Goal: Find specific page/section: Find specific page/section

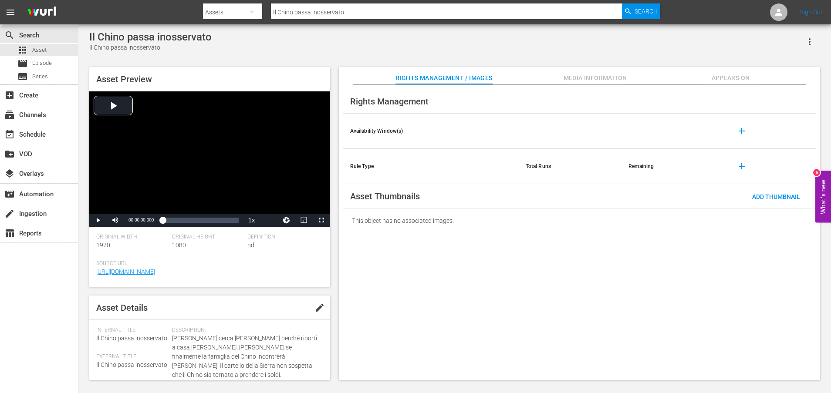
scroll to position [219, 0]
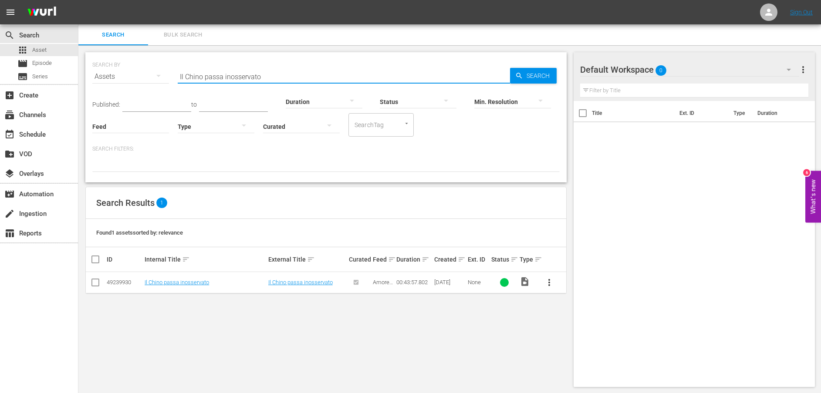
drag, startPoint x: 288, startPoint y: 80, endPoint x: 154, endPoint y: 75, distance: 133.8
click at [154, 75] on div "SEARCH BY Search By Assets Search ID, Title, Description, Keywords, or Category…" at bounding box center [325, 71] width 467 height 31
paste input "[PERSON_NAME] si mette nella bocca del lupo"
type input "[PERSON_NAME] si mette nella bocca del lupo"
click at [204, 283] on link "[PERSON_NAME] si mette nella bocca del lupo" at bounding box center [202, 282] width 114 height 7
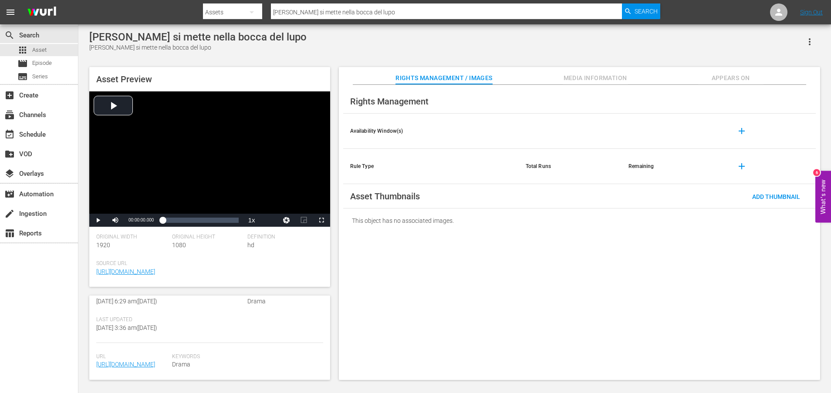
scroll to position [236, 0]
click at [136, 361] on link "[URL][DOMAIN_NAME]" at bounding box center [125, 364] width 59 height 7
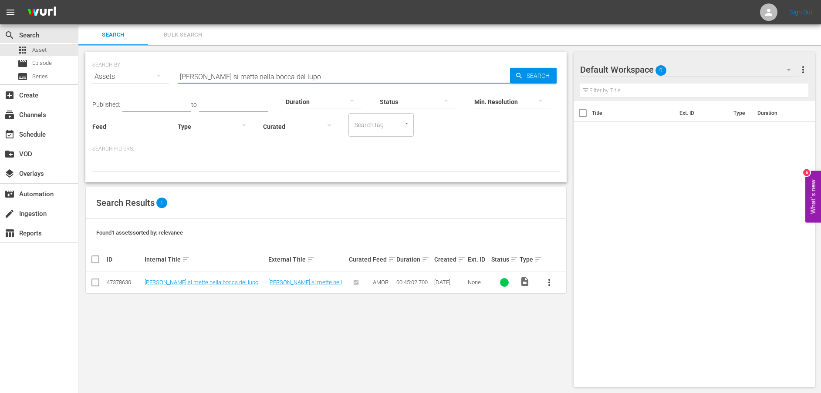
drag, startPoint x: 297, startPoint y: 77, endPoint x: 142, endPoint y: 77, distance: 154.2
click at [142, 77] on div "SEARCH BY Search By Assets Search ID, Title, Description, Keywords, or Category…" at bounding box center [325, 71] width 467 height 31
paste input "'ispettore [PERSON_NAME] irrompe nella riunione"
type input "L'ispettore [PERSON_NAME] irrompe nella riunione"
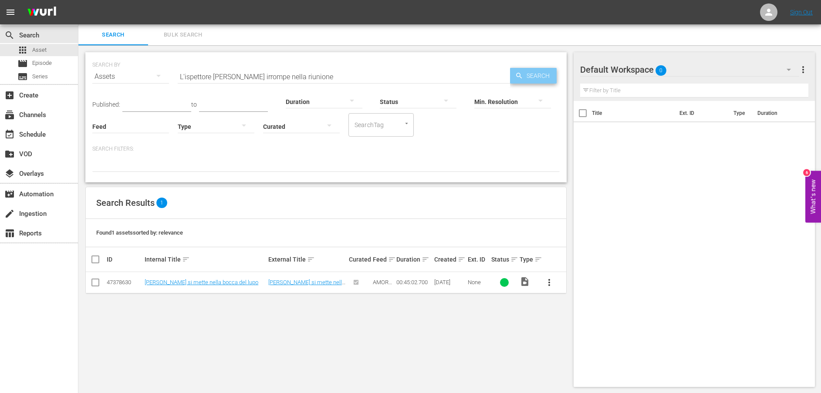
click at [533, 78] on span "Search" at bounding box center [540, 76] width 34 height 16
click at [220, 278] on td "L'ispettore [PERSON_NAME] irrompe nella riunione" at bounding box center [204, 282] width 123 height 21
click at [218, 281] on link "L'ispettore [PERSON_NAME] irrompe nella riunione" at bounding box center [196, 285] width 102 height 13
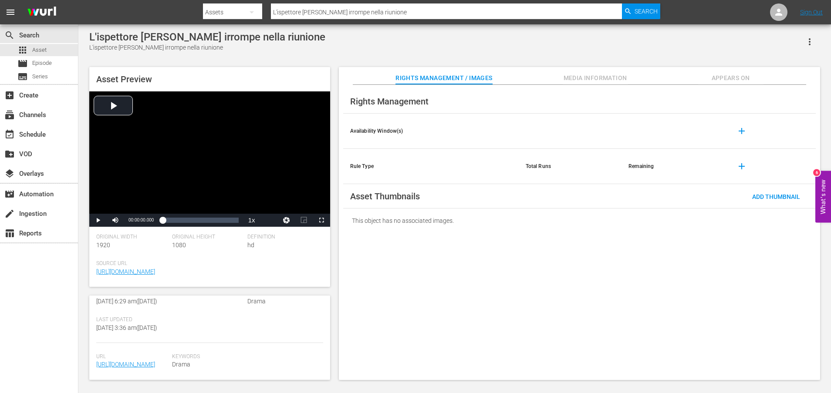
scroll to position [236, 0]
click at [137, 361] on link "[URL][DOMAIN_NAME]" at bounding box center [125, 364] width 59 height 7
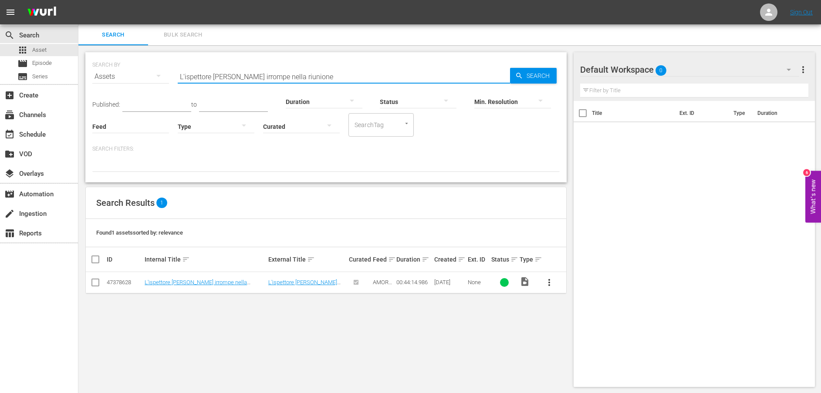
drag, startPoint x: 333, startPoint y: 78, endPoint x: 60, endPoint y: 70, distance: 272.8
click at [78, 0] on div "search Search apps Asset movie Episode subtitles Series add_box Create subscrip…" at bounding box center [449, 0] width 743 height 0
paste input "Un patto con Armenta"
type input "Un patto con Armenta"
click at [199, 285] on link "Un patto con Armenta" at bounding box center [172, 282] width 54 height 7
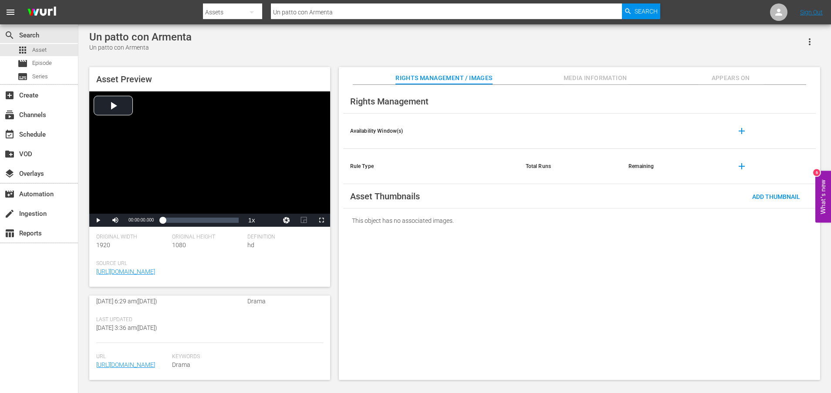
scroll to position [219, 0]
click at [129, 365] on link "[URL][DOMAIN_NAME]" at bounding box center [125, 365] width 59 height 7
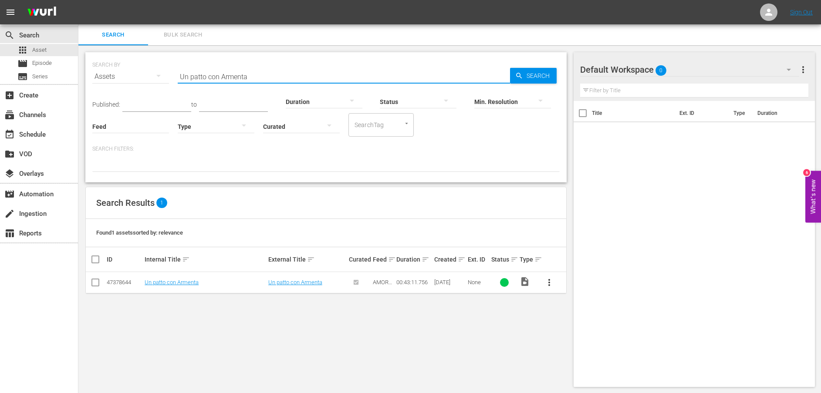
click at [135, 63] on div "SEARCH BY Search By Assets Search ID, Title, Description, Keywords, or Category…" at bounding box center [325, 71] width 467 height 31
paste input "Sfuriate"
type input "Sfuriate"
click at [155, 282] on link "Sfuriate" at bounding box center [154, 282] width 19 height 7
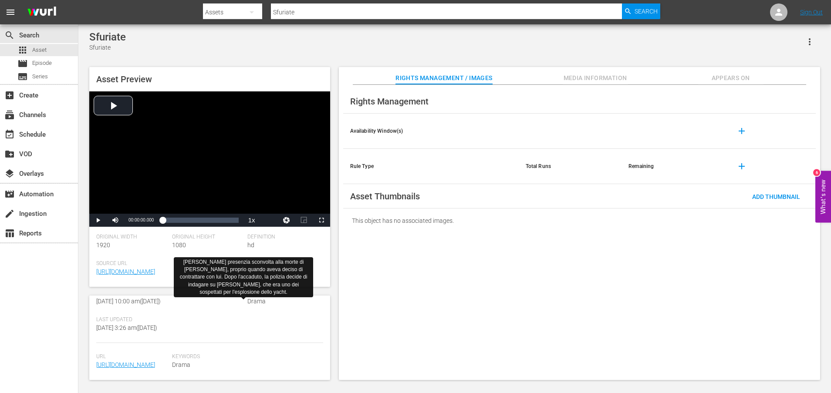
scroll to position [228, 0]
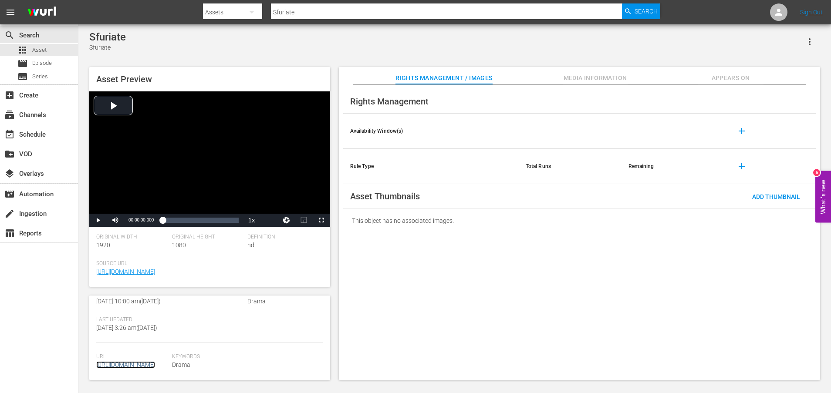
click at [149, 362] on link "[URL][DOMAIN_NAME]" at bounding box center [125, 365] width 59 height 7
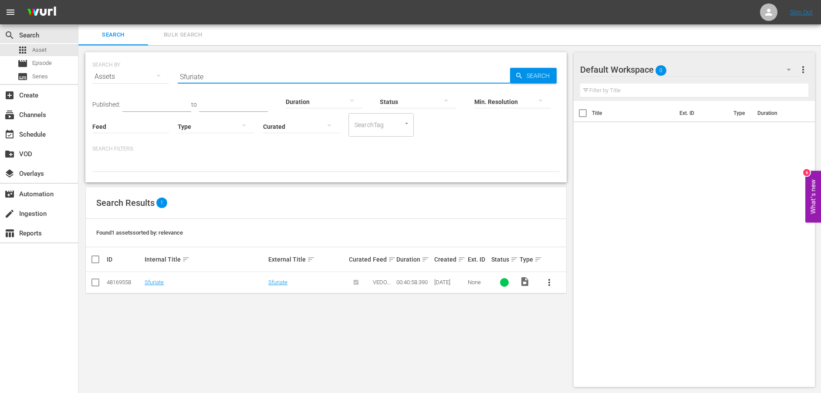
drag, startPoint x: 244, startPoint y: 75, endPoint x: 142, endPoint y: 73, distance: 102.0
click at [142, 73] on div "SEARCH BY Search By Assets Search ID, Title, Description, Keywords, or Category…" at bounding box center [325, 71] width 467 height 31
paste input "L'offerta"
type input "L'offerta"
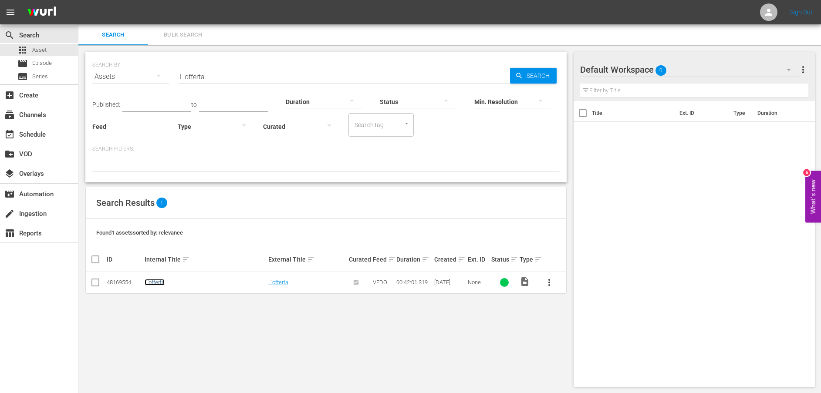
click at [162, 281] on link "L'offerta" at bounding box center [155, 282] width 20 height 7
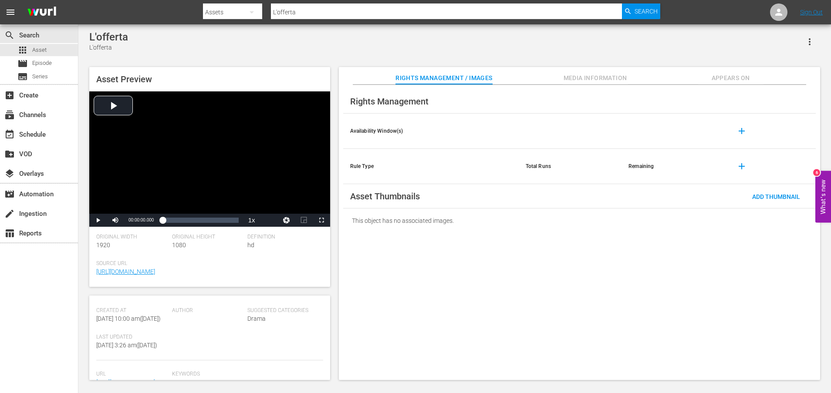
scroll to position [228, 0]
click at [128, 361] on span "[URL][DOMAIN_NAME]" at bounding box center [131, 365] width 71 height 9
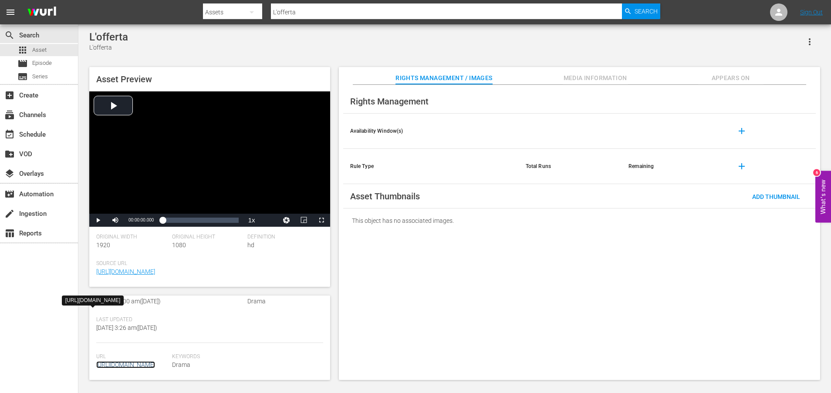
click at [141, 362] on link "[URL][DOMAIN_NAME]" at bounding box center [125, 365] width 59 height 7
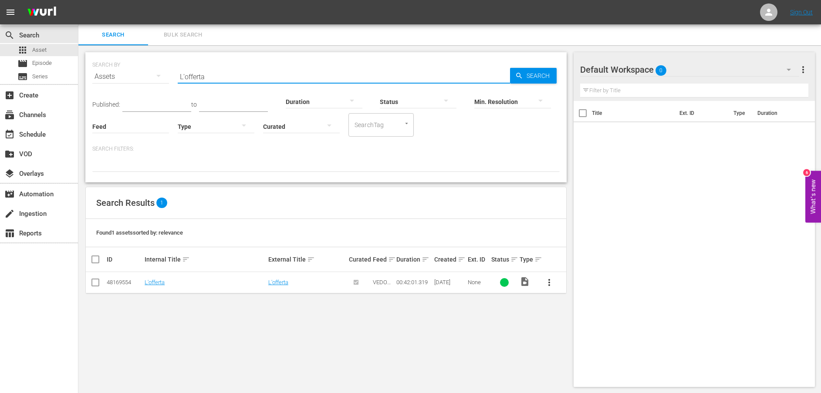
drag, startPoint x: 193, startPoint y: 77, endPoint x: 159, endPoint y: 75, distance: 34.0
click at [159, 75] on div "SEARCH BY Search By Assets Search ID, Title, Description, Keywords, or Category…" at bounding box center [325, 71] width 467 height 31
paste input "Ossessioni"
type input "Ossessioni"
click at [538, 72] on span "Search" at bounding box center [540, 76] width 34 height 16
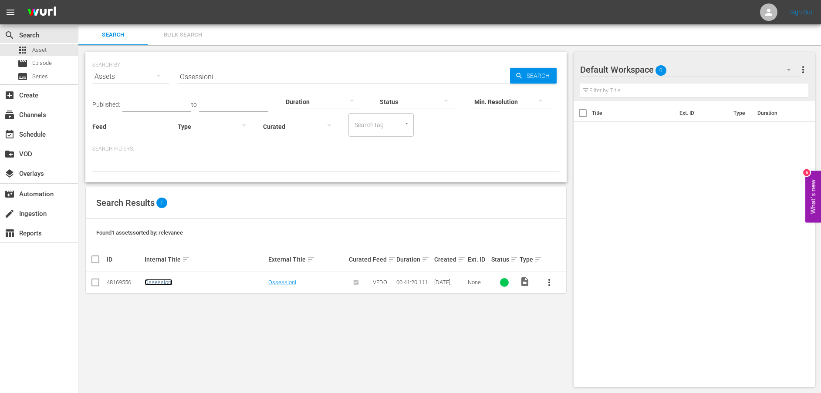
click at [166, 282] on link "Ossessioni" at bounding box center [159, 282] width 28 height 7
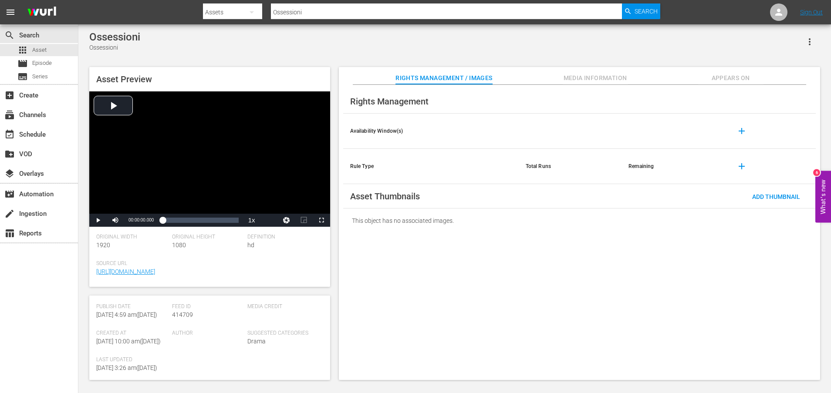
scroll to position [228, 0]
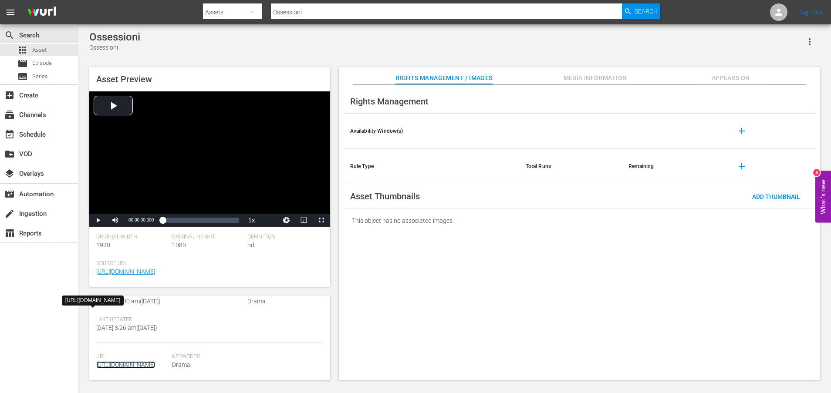
click at [151, 362] on link "[URL][DOMAIN_NAME]" at bounding box center [125, 365] width 59 height 7
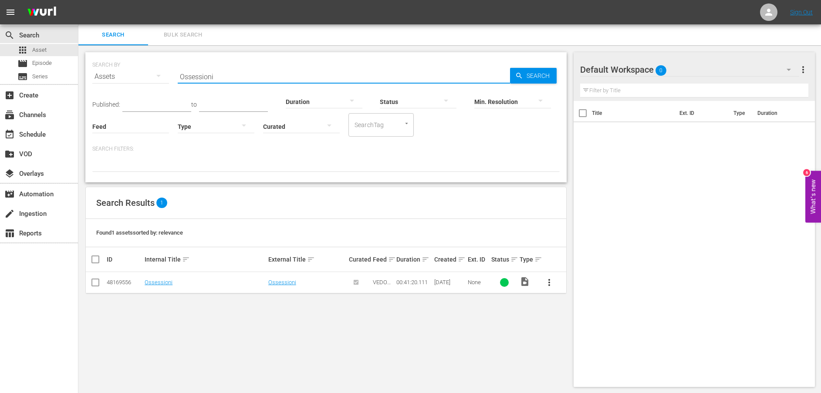
drag, startPoint x: 225, startPoint y: 77, endPoint x: 135, endPoint y: 74, distance: 90.6
click at [135, 74] on div "SEARCH BY Search By Assets Search ID, Title, Description, Keywords, or Category…" at bounding box center [325, 71] width 467 height 31
paste input "fferta negata"
type input "Offerta negata"
click at [527, 72] on span "Search" at bounding box center [540, 76] width 34 height 16
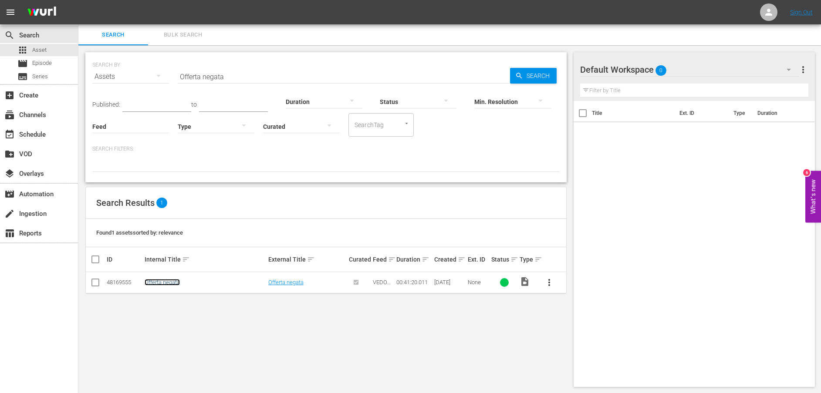
click at [169, 281] on link "Offerta negata" at bounding box center [162, 282] width 35 height 7
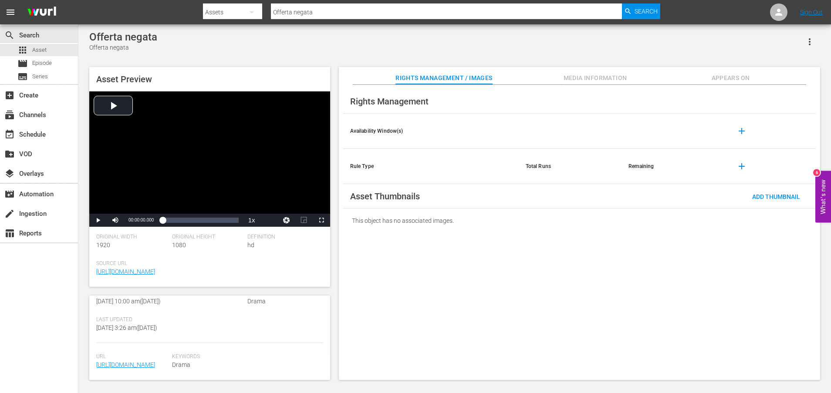
scroll to position [228, 0]
click at [145, 362] on link "[URL][DOMAIN_NAME]" at bounding box center [125, 365] width 59 height 7
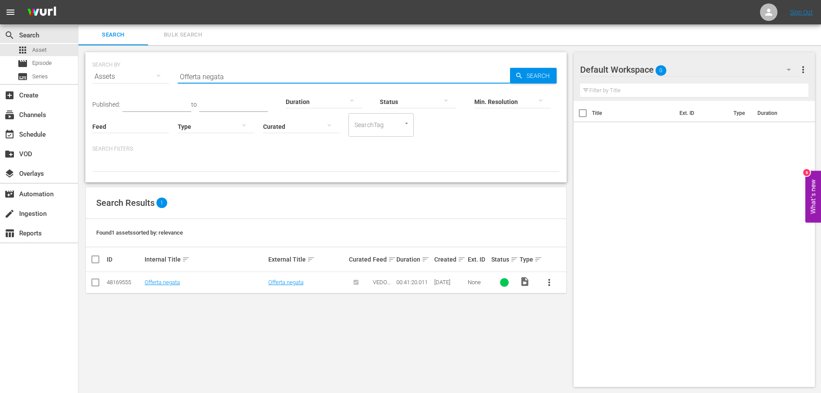
drag, startPoint x: 244, startPoint y: 75, endPoint x: 132, endPoint y: 77, distance: 112.0
click at [132, 77] on div "SEARCH BY Search By Assets Search ID, Title, Description, Keywords, or Category…" at bounding box center [325, 71] width 467 height 31
paste input "Incontro con il passato"
type input "Incontro con il passato"
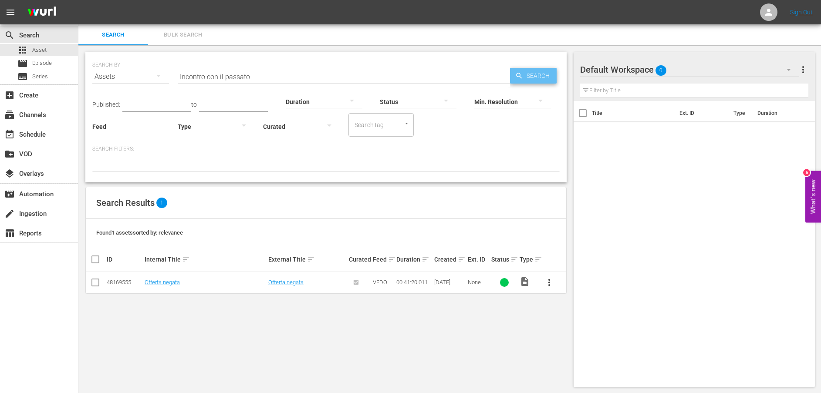
click at [528, 75] on span "Search" at bounding box center [540, 76] width 34 height 16
click at [176, 281] on link "Incontro con il passato" at bounding box center [173, 282] width 56 height 7
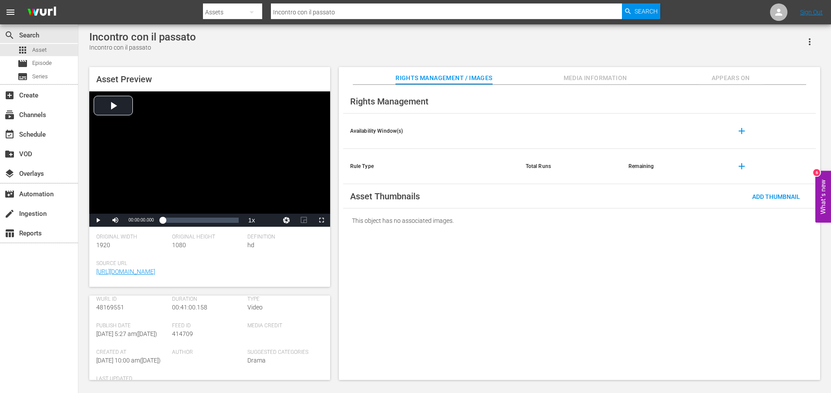
scroll to position [219, 0]
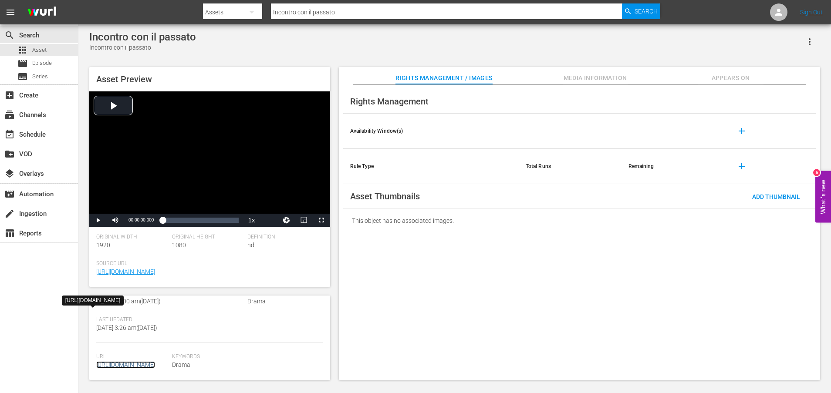
click at [142, 362] on link "[URL][DOMAIN_NAME]" at bounding box center [125, 365] width 59 height 7
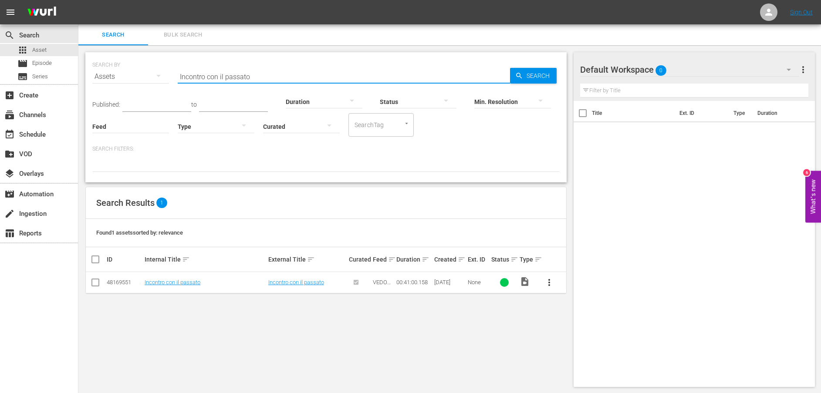
drag, startPoint x: 281, startPoint y: 74, endPoint x: 149, endPoint y: 71, distance: 132.9
click at [149, 71] on div "SEARCH BY Search By Assets Search ID, Title, Description, Keywords, or Category…" at bounding box center [325, 71] width 467 height 31
paste input "La nuda verità"
type input "La nuda verità"
click at [535, 70] on span "Search" at bounding box center [540, 76] width 34 height 16
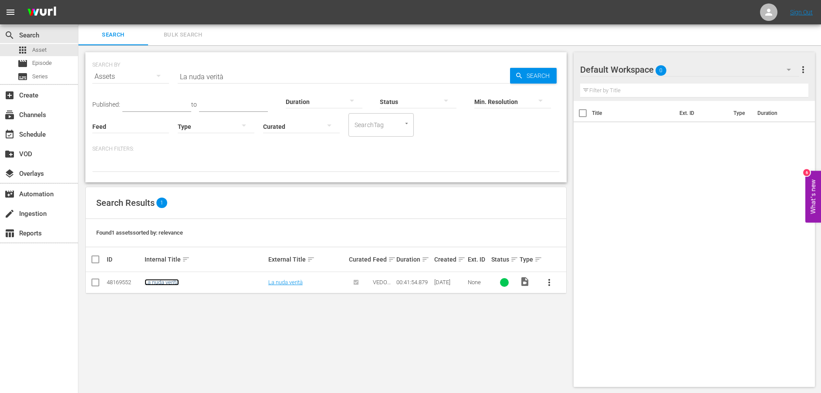
click at [167, 284] on link "La nuda verità" at bounding box center [162, 282] width 34 height 7
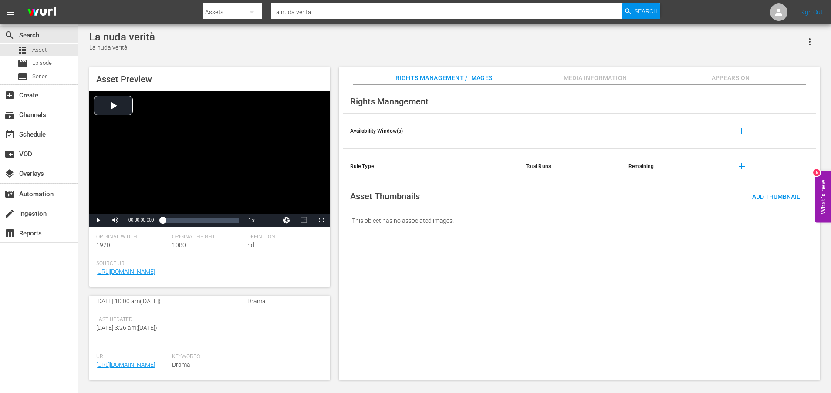
scroll to position [228, 0]
click at [133, 367] on link "[URL][DOMAIN_NAME]" at bounding box center [125, 365] width 59 height 7
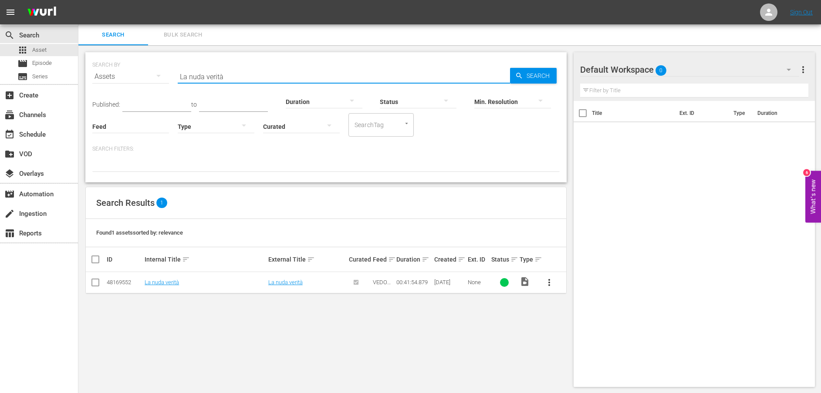
drag, startPoint x: 203, startPoint y: 76, endPoint x: 153, endPoint y: 75, distance: 49.2
click at [153, 75] on div "SEARCH BY Search By Assets Search ID, Title, Description, Keywords, or Category…" at bounding box center [325, 71] width 467 height 31
paste input "Silenzio eterno"
type input "Silenzio eterno"
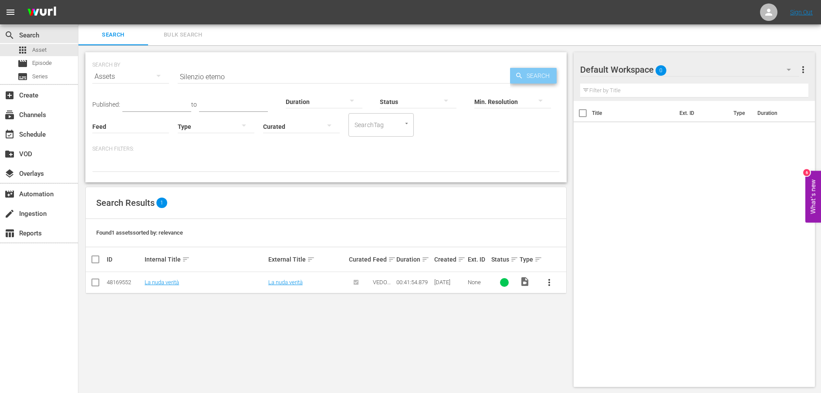
click at [536, 76] on span "Search" at bounding box center [540, 76] width 34 height 16
click at [169, 281] on link "Silenzio eterno" at bounding box center [163, 282] width 36 height 7
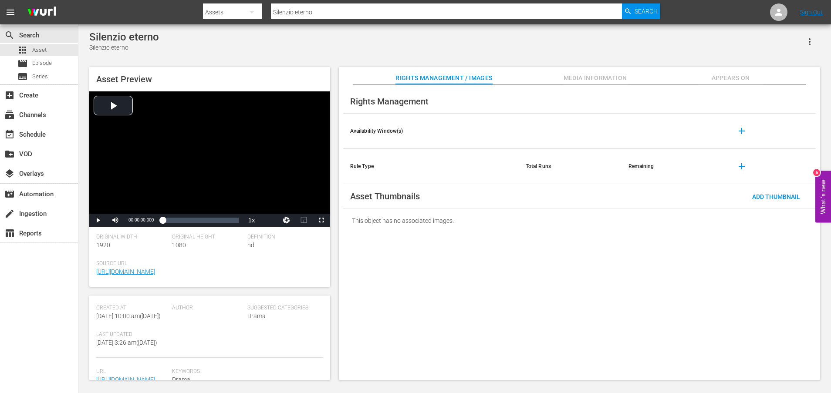
scroll to position [228, 0]
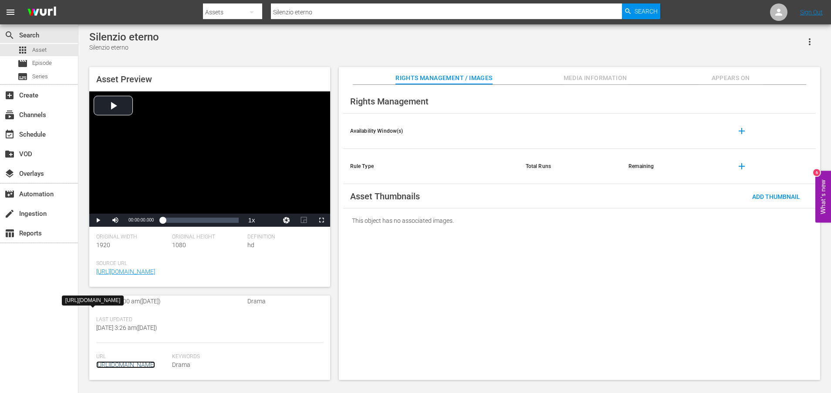
click at [155, 366] on link "[URL][DOMAIN_NAME]" at bounding box center [125, 365] width 59 height 7
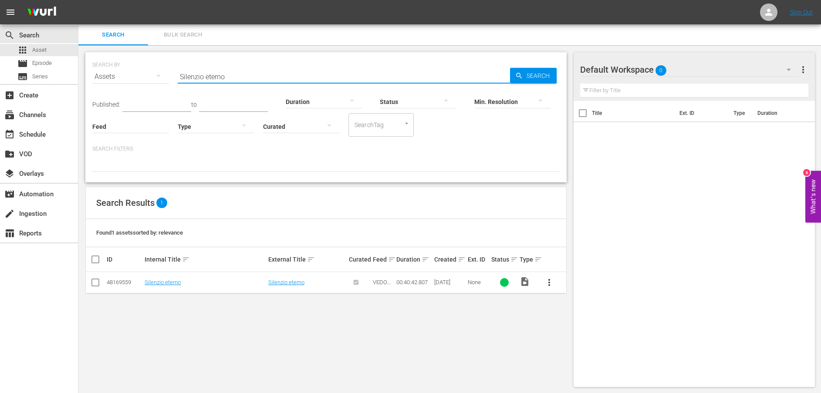
drag, startPoint x: 197, startPoint y: 67, endPoint x: 157, endPoint y: 67, distance: 40.1
click at [157, 67] on div "SEARCH BY Search By Assets Search ID, Title, Description, Keywords, or Category…" at bounding box center [325, 71] width 467 height 31
paste input "Danni collaterali"
type input "Danni collaterali"
click at [297, 286] on link "Danni collaterali" at bounding box center [288, 282] width 40 height 7
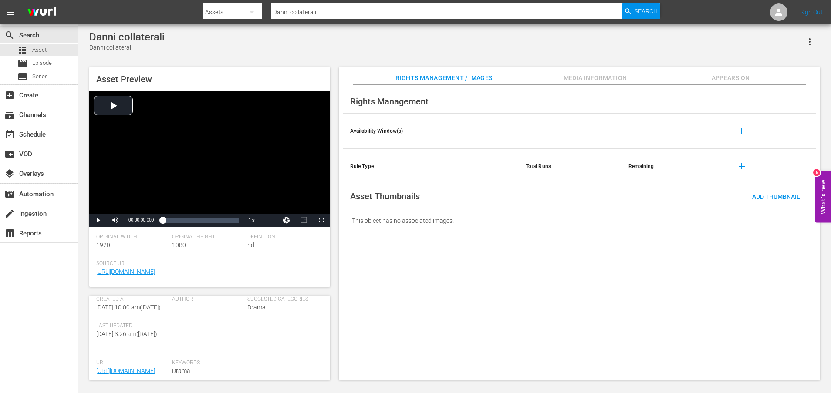
scroll to position [228, 0]
click at [147, 363] on link "[URL][DOMAIN_NAME]" at bounding box center [125, 365] width 59 height 7
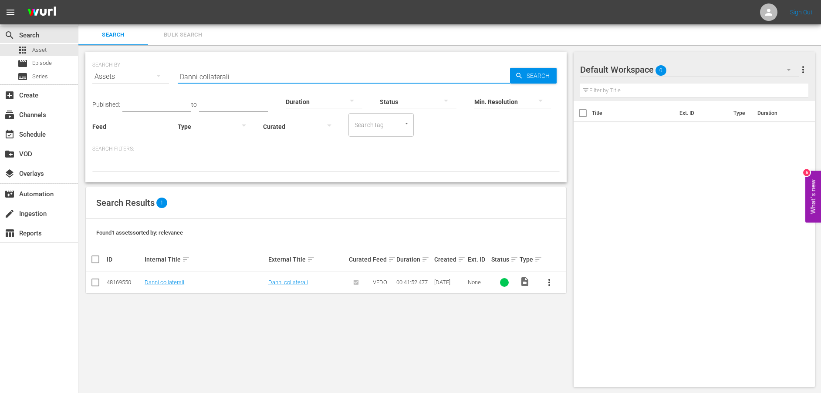
drag, startPoint x: 208, startPoint y: 71, endPoint x: 127, endPoint y: 71, distance: 81.0
click at [127, 71] on div "SEARCH BY Search By Assets Search ID, Title, Description, Keywords, or Category…" at bounding box center [325, 71] width 467 height 31
paste input "Sentimenti contrastanti"
type input "Sentimenti contrastanti"
click at [168, 282] on link "Sentimenti contrastanti" at bounding box center [174, 282] width 58 height 7
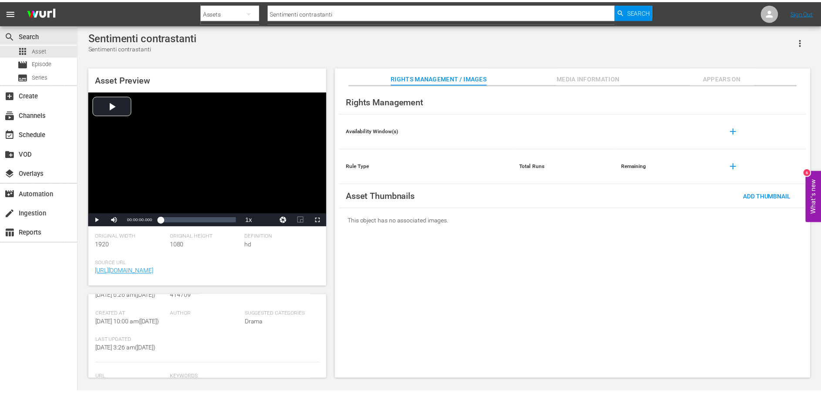
scroll to position [217, 0]
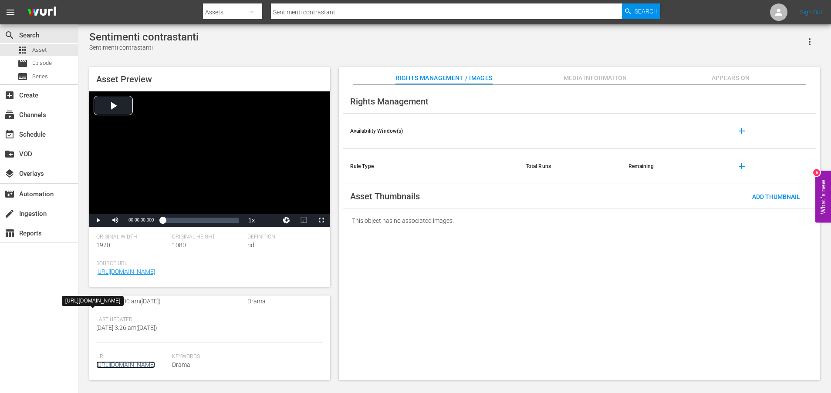
click at [153, 362] on link "[URL][DOMAIN_NAME]" at bounding box center [125, 365] width 59 height 7
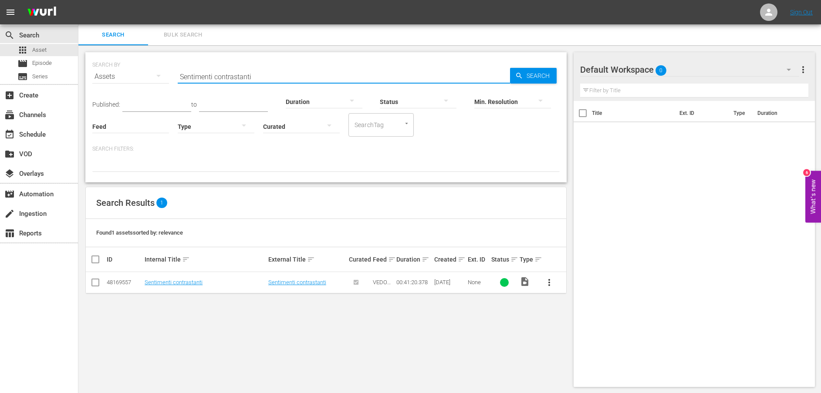
drag, startPoint x: 264, startPoint y: 74, endPoint x: 128, endPoint y: 63, distance: 135.9
click at [128, 63] on div "SEARCH BY Search By Assets Search ID, Title, Description, Keywords, or Category…" at bounding box center [325, 71] width 467 height 31
paste input "Una sana distanza tra i due"
type input "Una sana distanza tra i due"
click at [523, 75] on span "Search" at bounding box center [540, 76] width 34 height 16
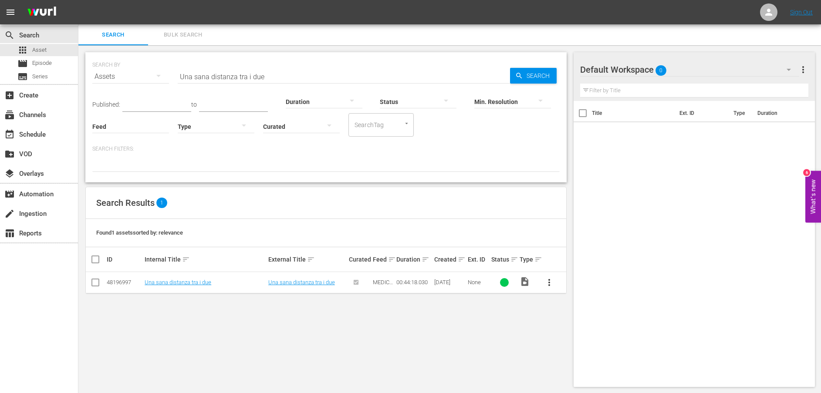
scroll to position [1, 0]
click at [185, 279] on link "Una sana distanza tra i due" at bounding box center [178, 281] width 67 height 7
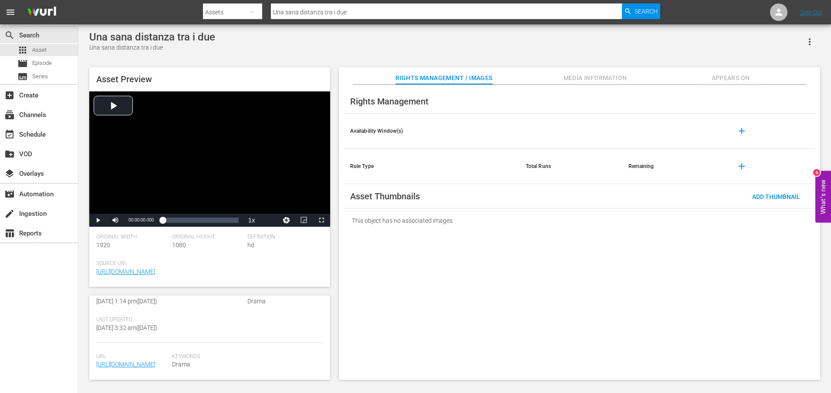
scroll to position [236, 0]
click at [123, 361] on link "[URL][DOMAIN_NAME]" at bounding box center [125, 364] width 59 height 7
